Goal: Register for event/course: Sign up to attend an event or enroll in a course

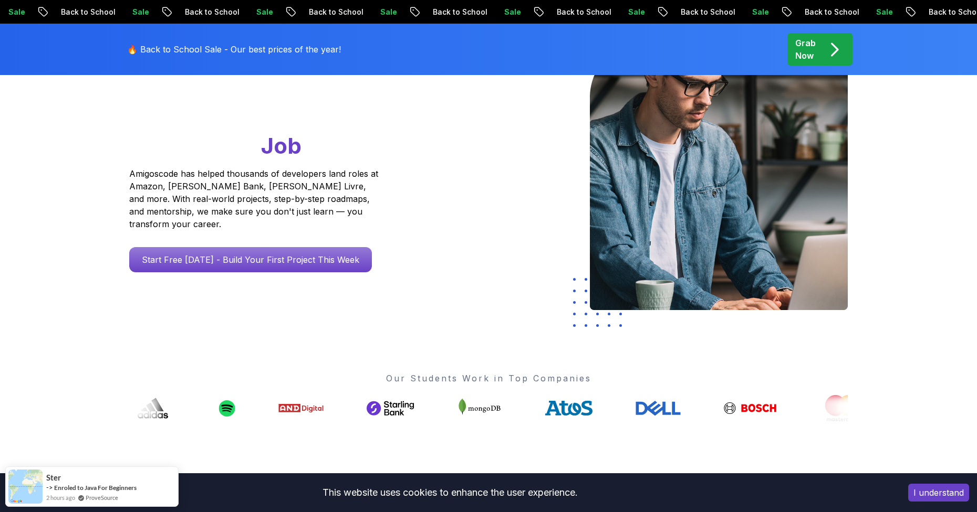
scroll to position [210, 0]
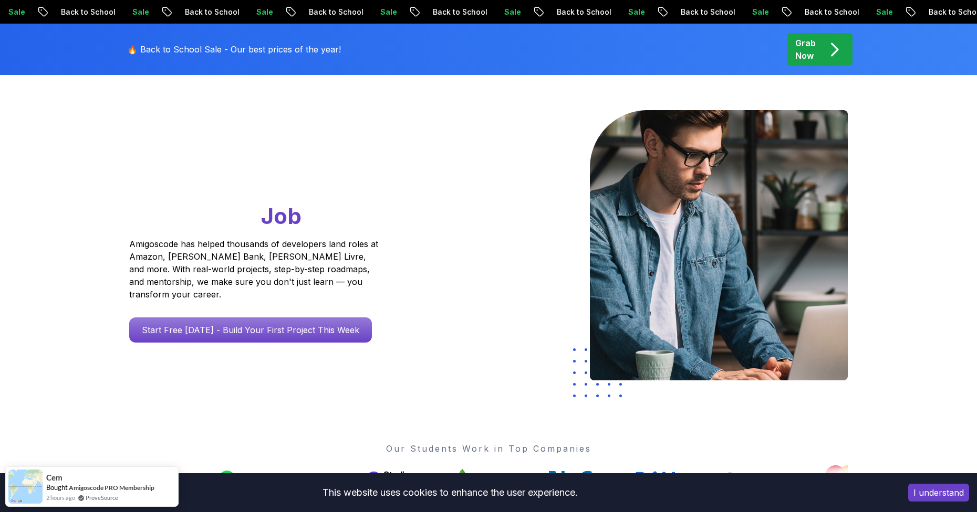
scroll to position [0, 0]
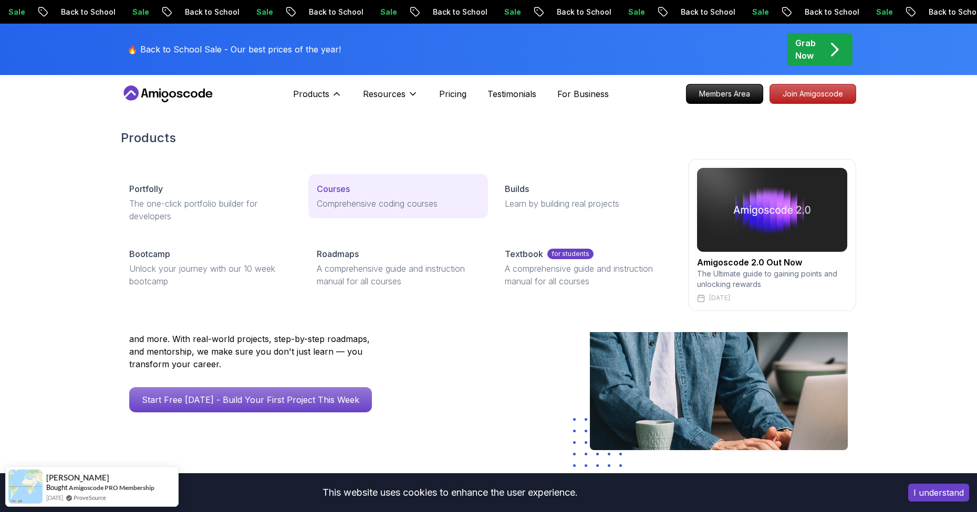
click at [341, 187] on p "Courses" at bounding box center [333, 189] width 33 height 13
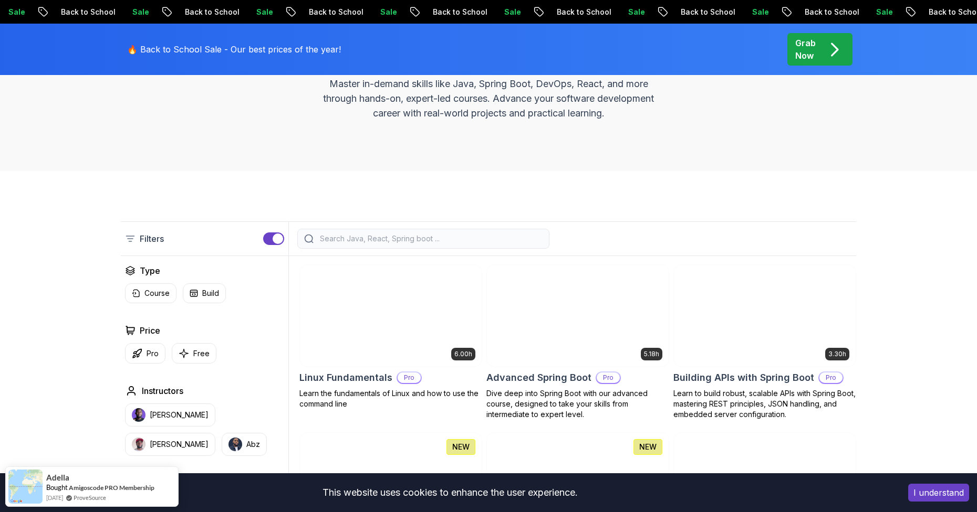
scroll to position [210, 0]
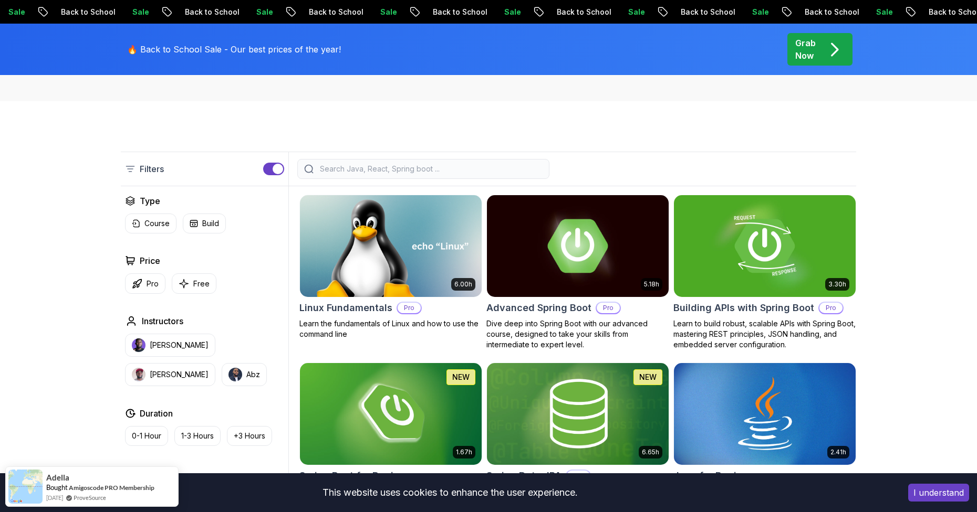
click at [407, 170] on input "search" at bounding box center [430, 169] width 225 height 11
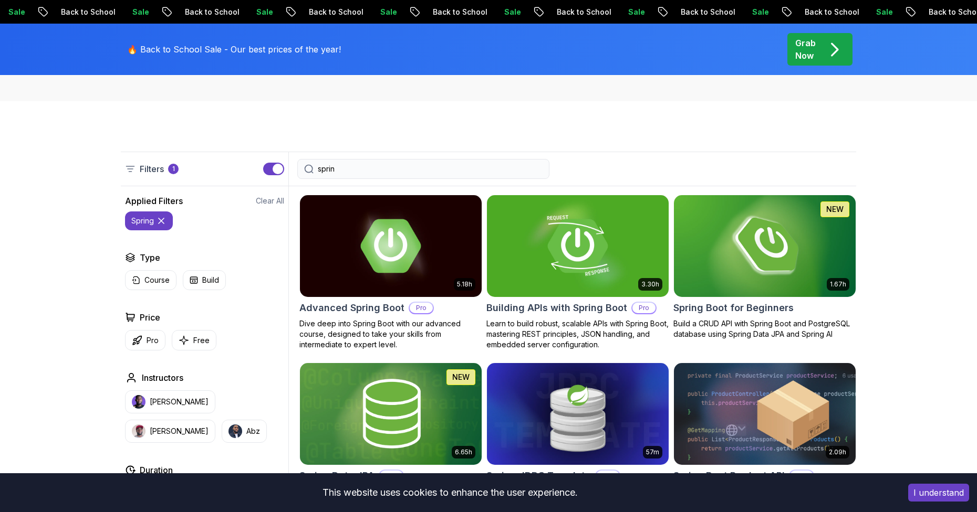
type input "spring"
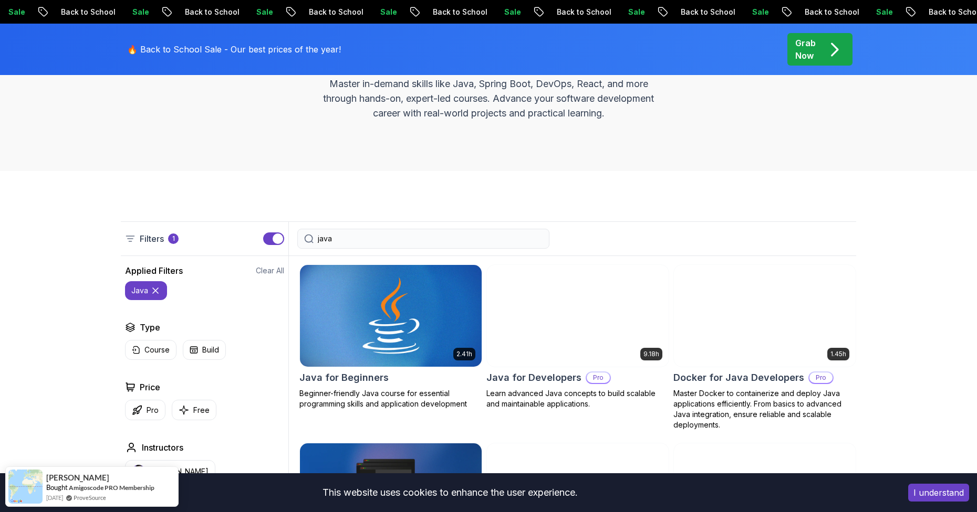
scroll to position [210, 0]
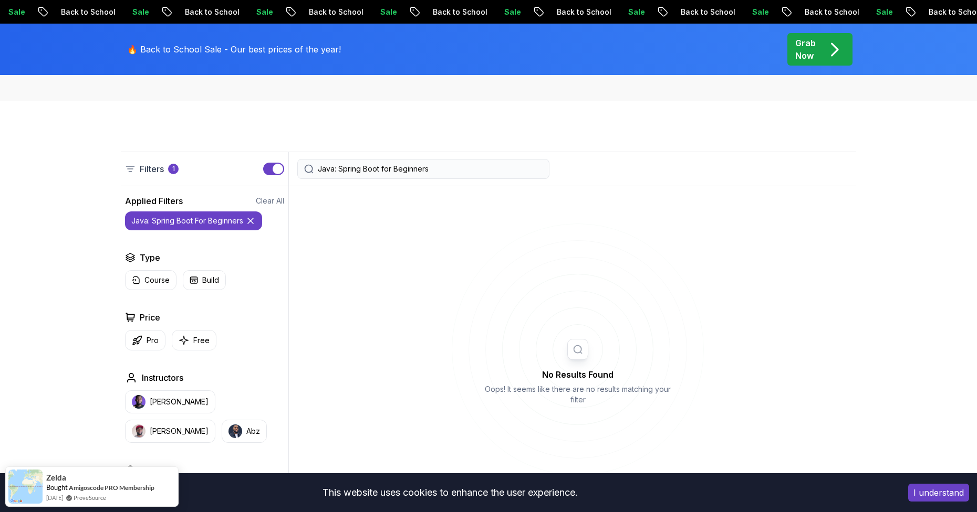
click at [337, 169] on input "Java: Spring Boot for Beginners" at bounding box center [430, 169] width 225 height 11
click at [338, 167] on input "Java: Spring Boot for Beginners" at bounding box center [430, 169] width 225 height 11
drag, startPoint x: 325, startPoint y: 169, endPoint x: 307, endPoint y: 169, distance: 17.9
click at [307, 169] on div "Java: Spring Boot for Beginners" at bounding box center [423, 169] width 252 height 20
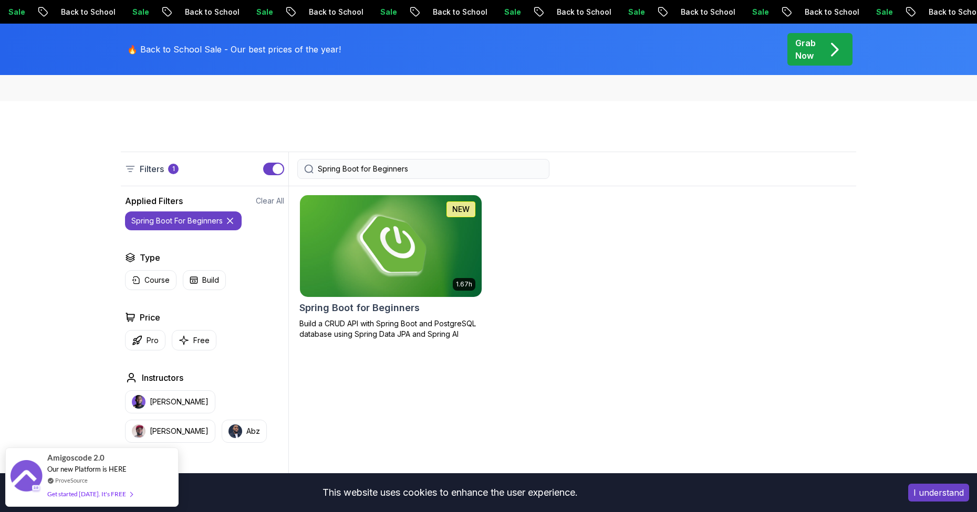
type input "Spring Boot for Beginners"
click at [425, 308] on div "Spring Boot for Beginners" at bounding box center [390, 308] width 183 height 15
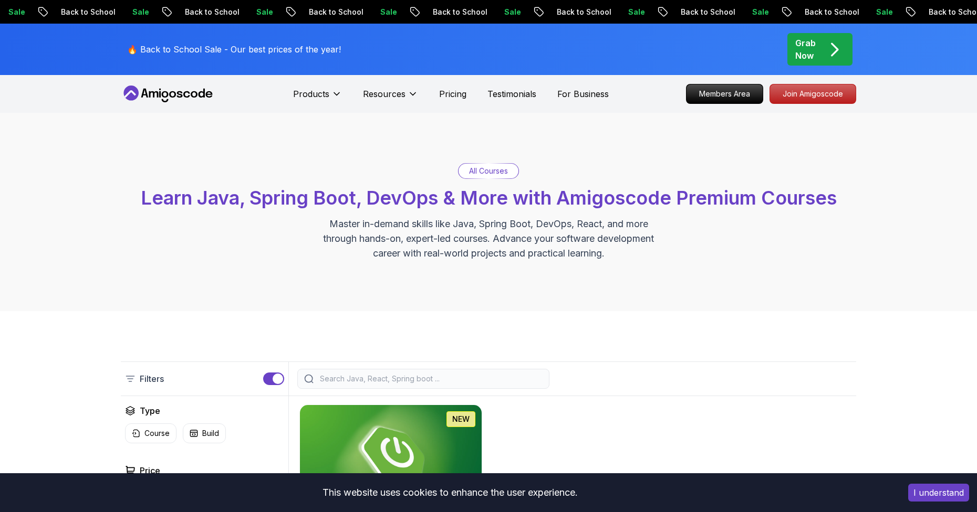
scroll to position [210, 0]
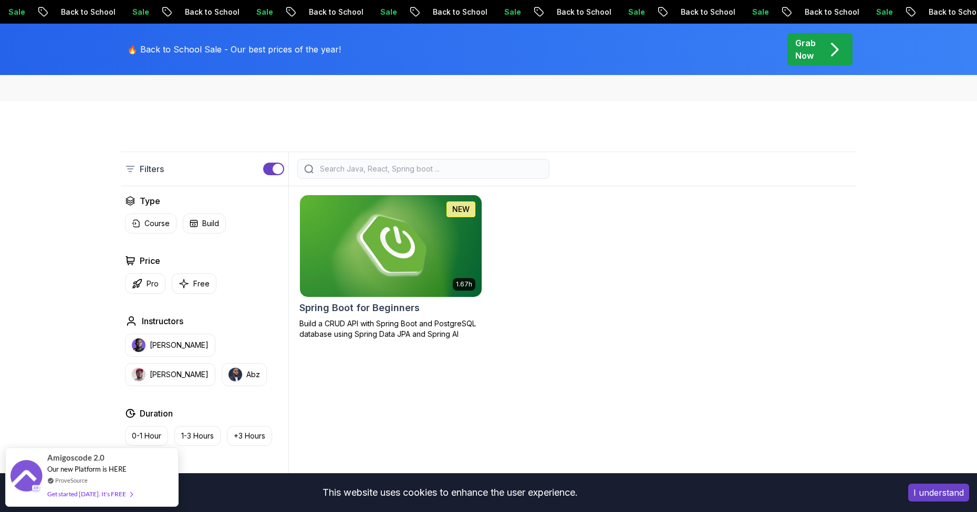
click at [368, 250] on img at bounding box center [390, 246] width 191 height 107
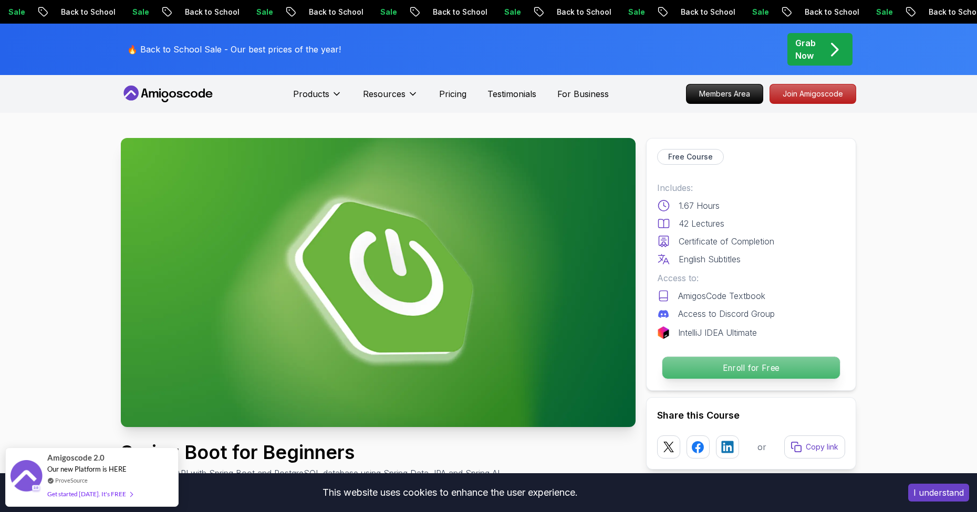
click at [754, 369] on p "Enroll for Free" at bounding box center [750, 368] width 177 height 22
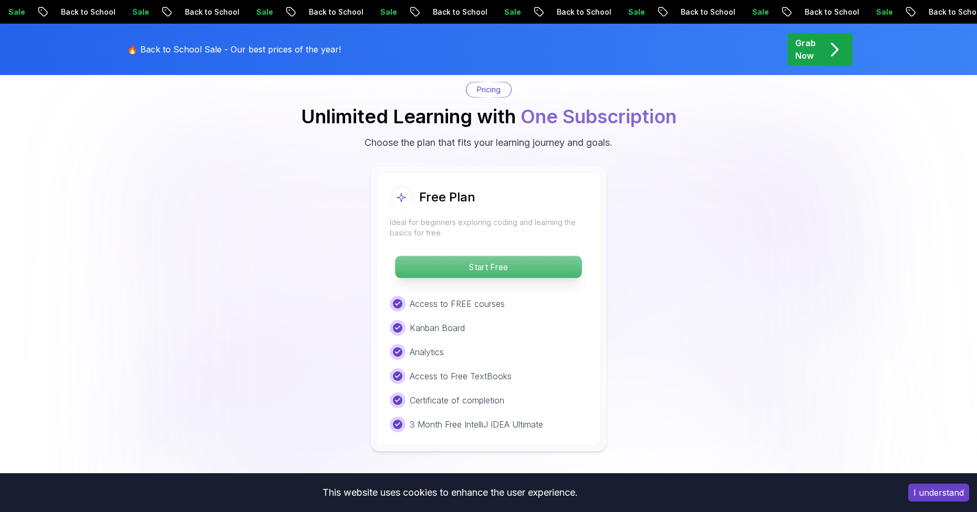
click at [507, 258] on p "Start Free" at bounding box center [488, 267] width 186 height 22
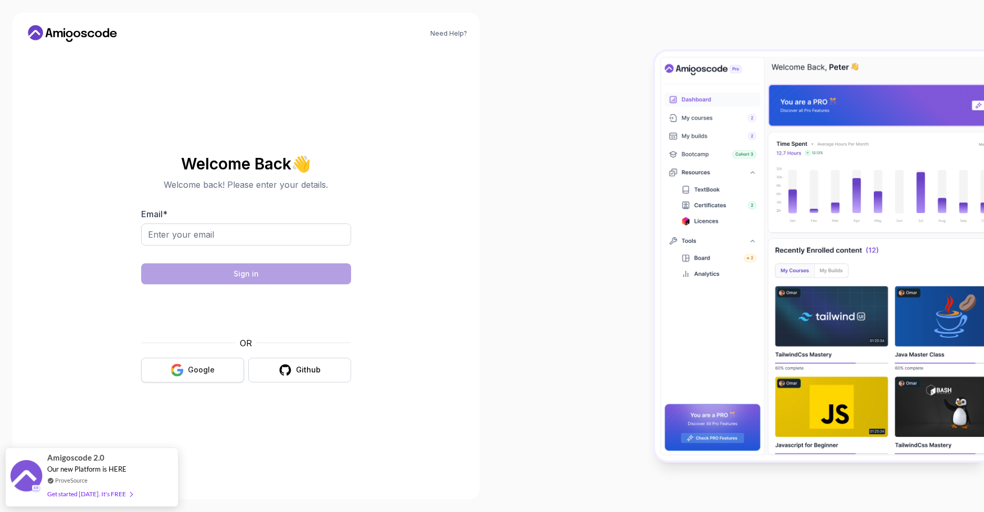
click at [205, 370] on div "Google" at bounding box center [201, 370] width 27 height 11
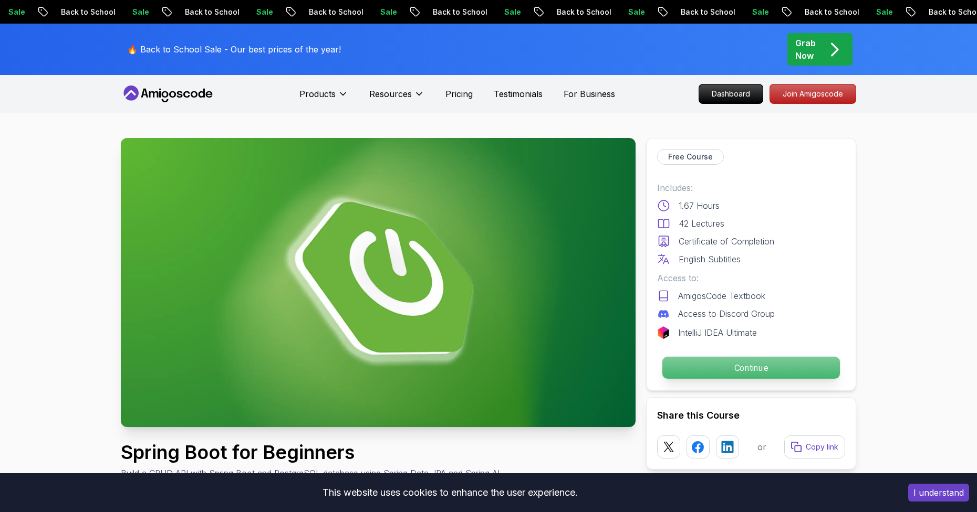
click at [699, 368] on p "Continue" at bounding box center [750, 368] width 177 height 22
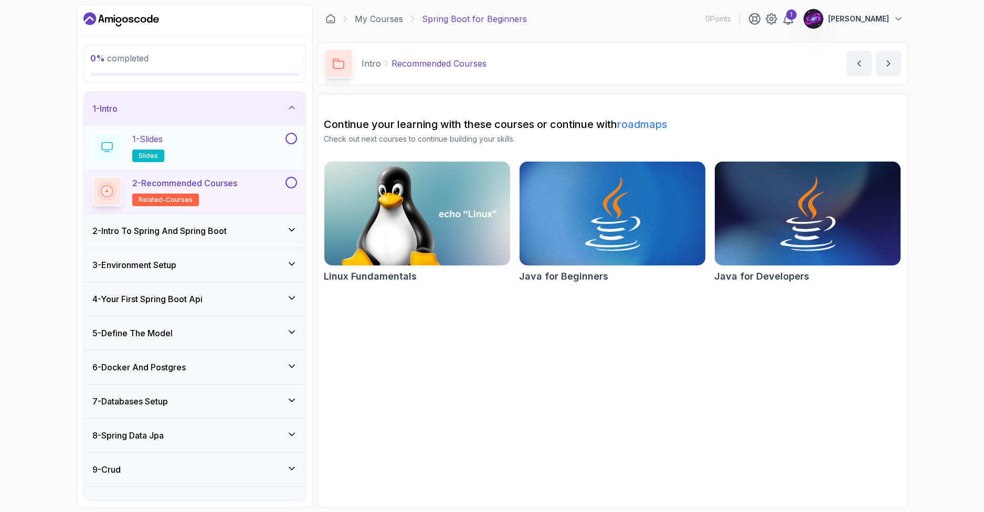
click at [225, 150] on div "1 - Slides slides" at bounding box center [187, 147] width 191 height 29
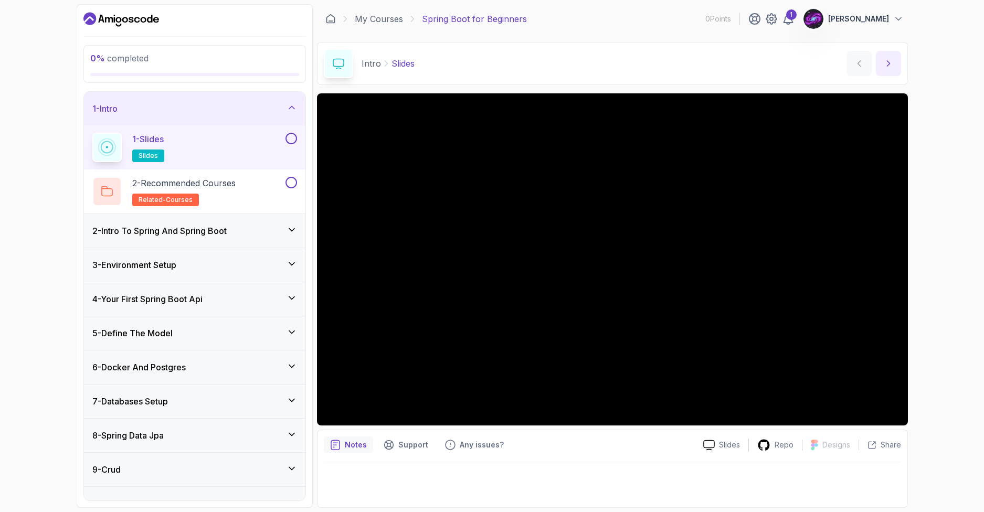
click at [893, 69] on button "next content" at bounding box center [888, 63] width 25 height 25
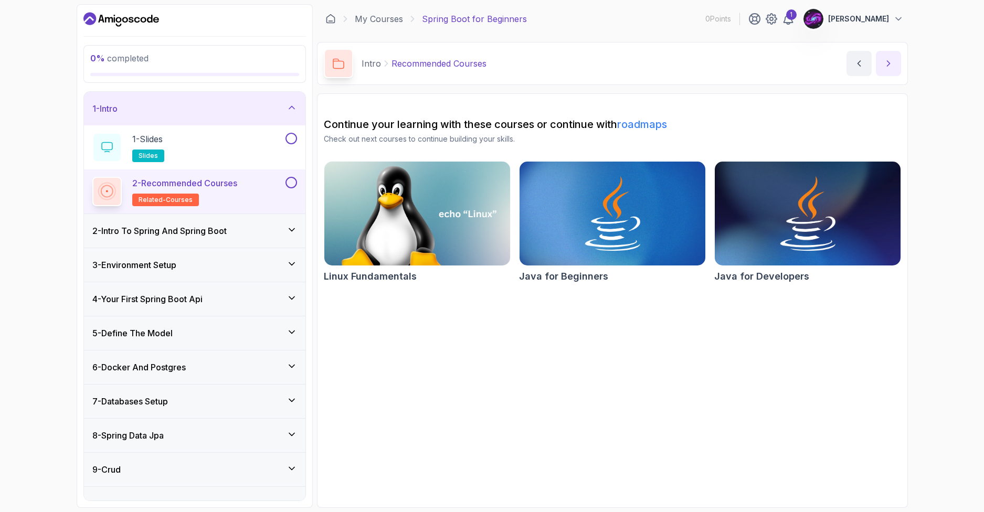
click at [888, 66] on icon "next content" at bounding box center [888, 63] width 3 height 5
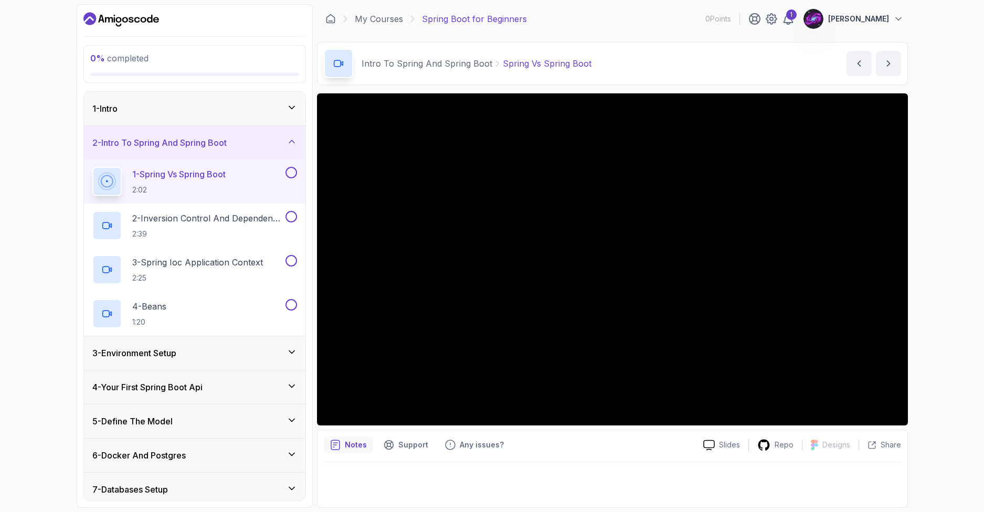
click at [278, 117] on div "1 - Intro" at bounding box center [195, 109] width 222 height 34
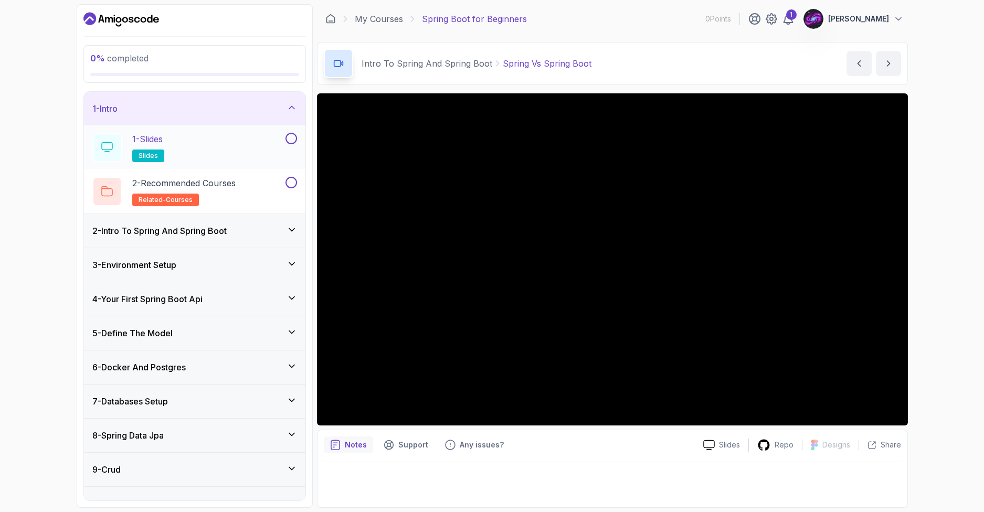
click at [290, 140] on button at bounding box center [292, 139] width 12 height 12
click at [291, 182] on button at bounding box center [292, 183] width 12 height 12
click at [277, 233] on div "2 - Intro To Spring And Spring Boot" at bounding box center [194, 231] width 205 height 13
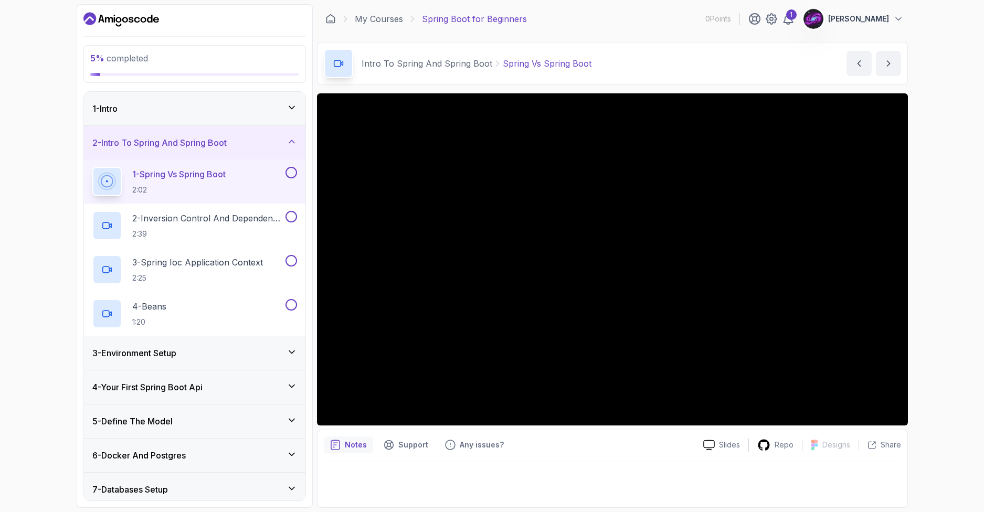
click at [292, 176] on button at bounding box center [292, 173] width 12 height 12
click at [292, 221] on button at bounding box center [292, 217] width 12 height 12
click at [293, 264] on button at bounding box center [292, 261] width 12 height 12
click at [295, 307] on button at bounding box center [292, 305] width 12 height 12
click at [787, 18] on div "1" at bounding box center [792, 14] width 11 height 11
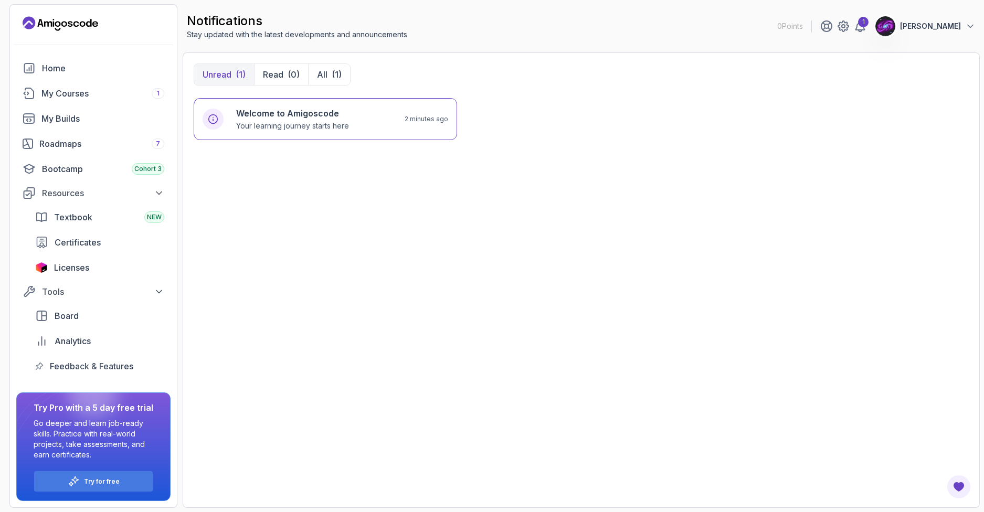
click at [616, 281] on div "Welcome to Amigoscode Your learning journey starts here 2 minutes ago" at bounding box center [581, 297] width 775 height 399
